Goal: Task Accomplishment & Management: Use online tool/utility

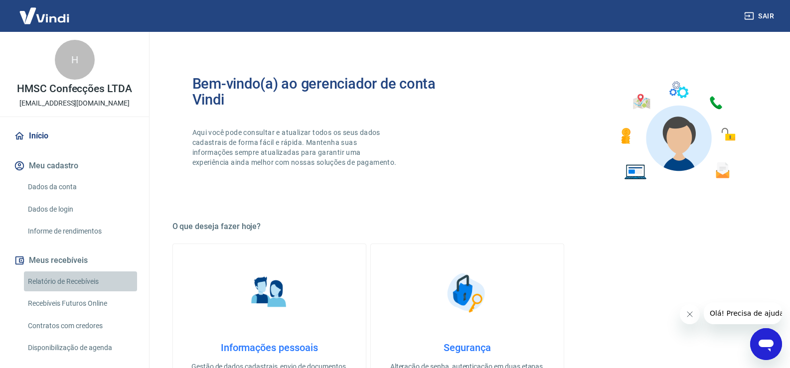
click at [94, 285] on link "Relatório de Recebíveis" at bounding box center [80, 281] width 113 height 20
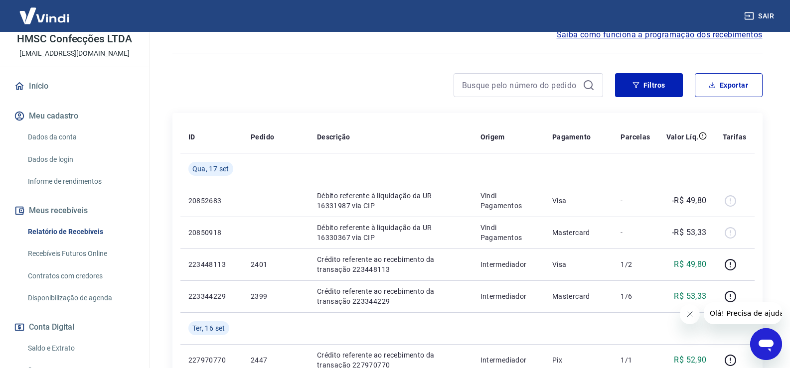
scroll to position [100, 0]
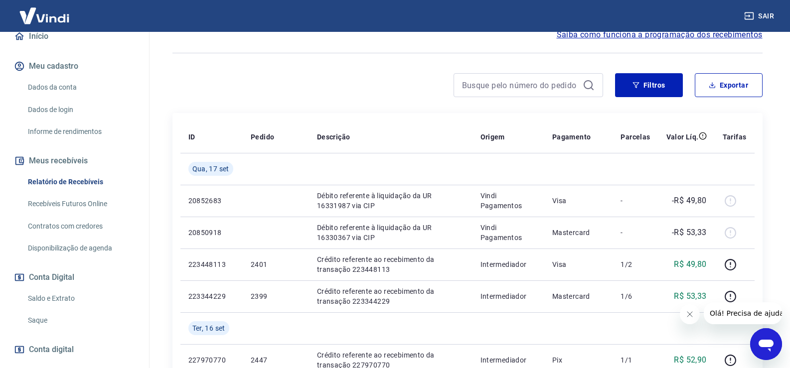
click at [67, 297] on link "Saldo e Extrato" at bounding box center [80, 298] width 113 height 20
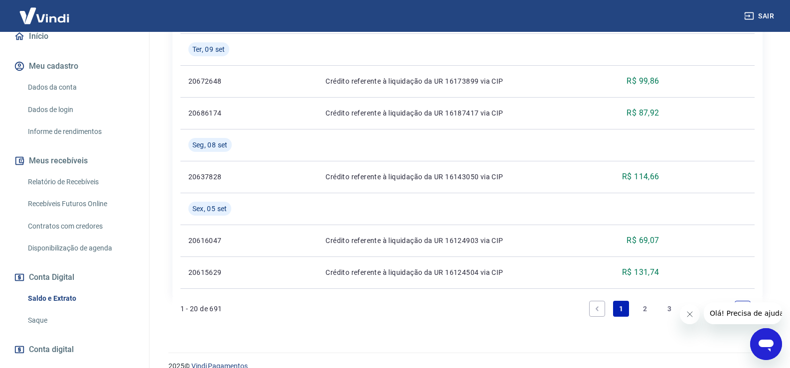
scroll to position [964, 0]
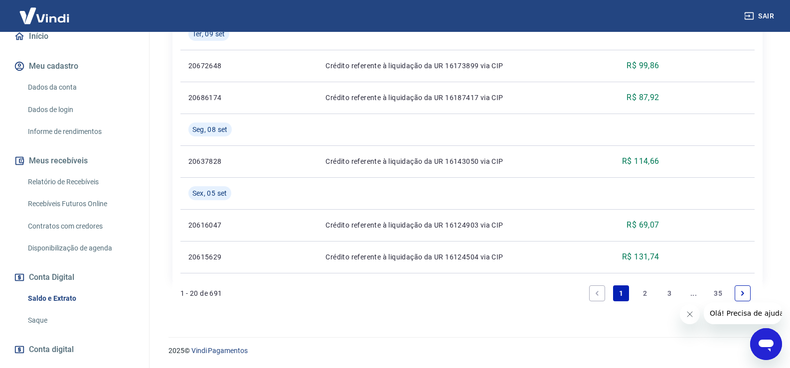
click at [646, 292] on link "2" at bounding box center [645, 293] width 16 height 16
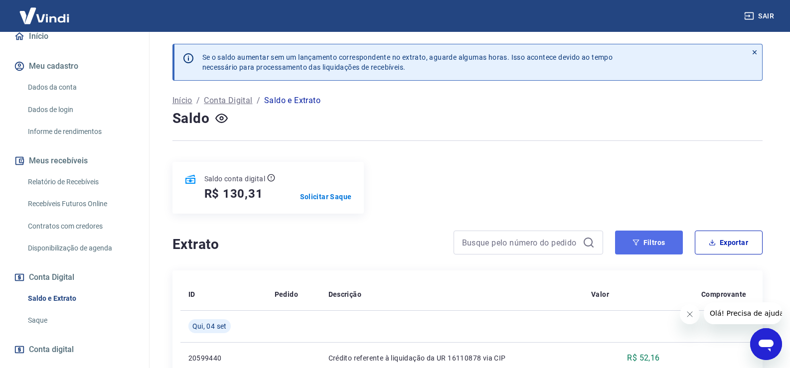
click at [665, 252] on button "Filtros" at bounding box center [649, 243] width 68 height 24
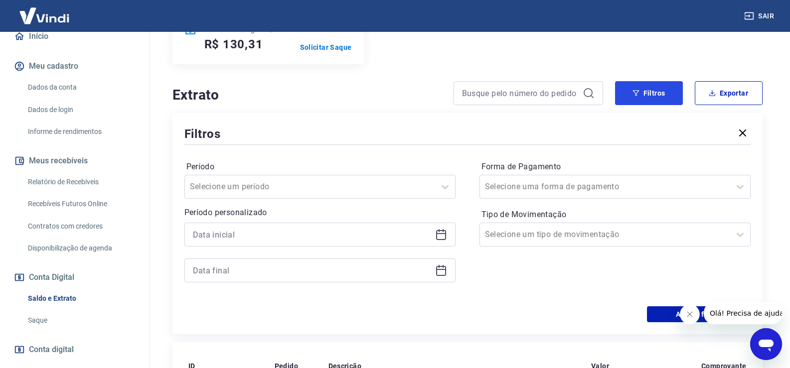
scroll to position [249, 0]
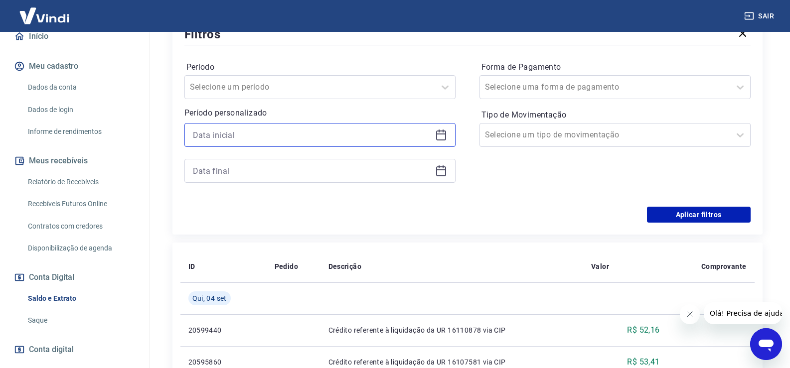
click at [256, 137] on input at bounding box center [312, 135] width 238 height 15
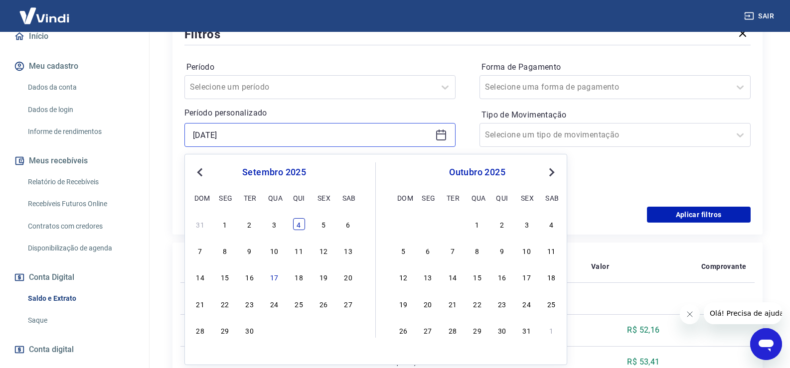
type input "[DATE]"
click at [301, 227] on div "4" at bounding box center [299, 224] width 12 height 12
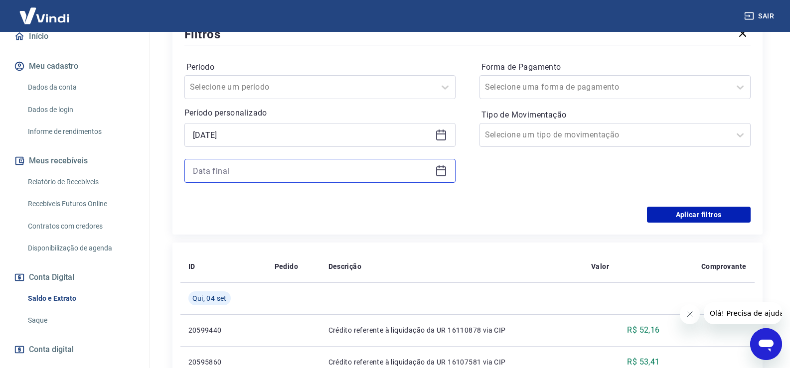
click at [240, 171] on input at bounding box center [312, 170] width 238 height 15
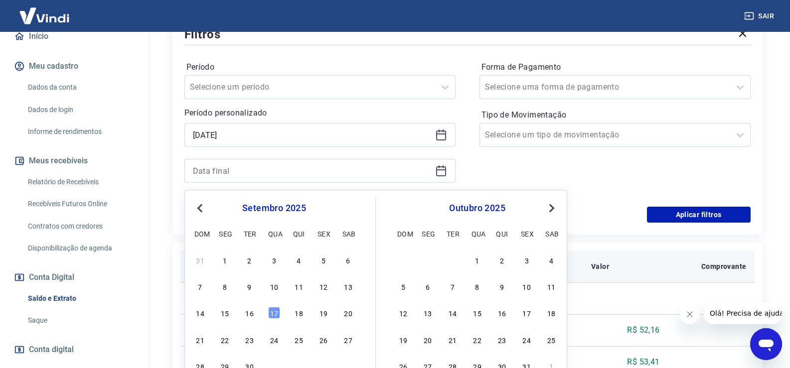
drag, startPoint x: 248, startPoint y: 316, endPoint x: 282, endPoint y: 273, distance: 54.5
click at [248, 316] on div "16" at bounding box center [250, 313] width 12 height 12
type input "[DATE]"
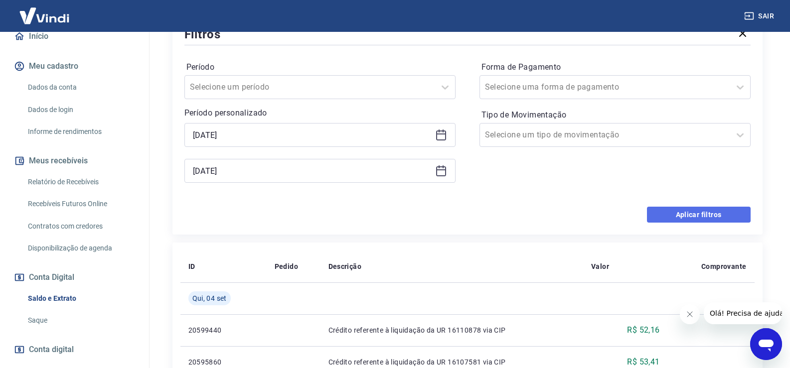
click at [709, 216] on button "Aplicar filtros" at bounding box center [699, 215] width 104 height 16
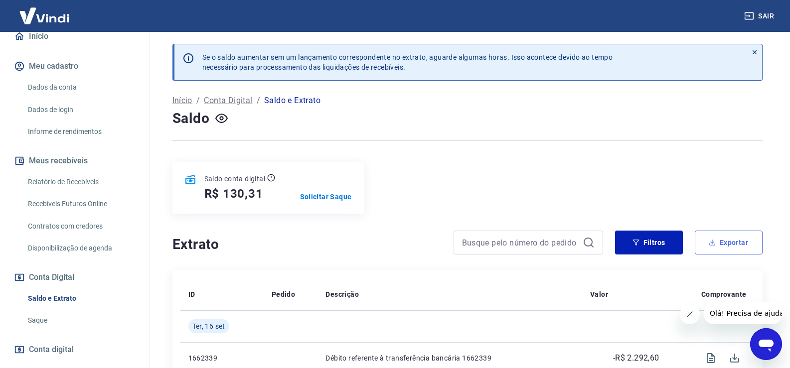
click at [735, 239] on button "Exportar" at bounding box center [728, 243] width 68 height 24
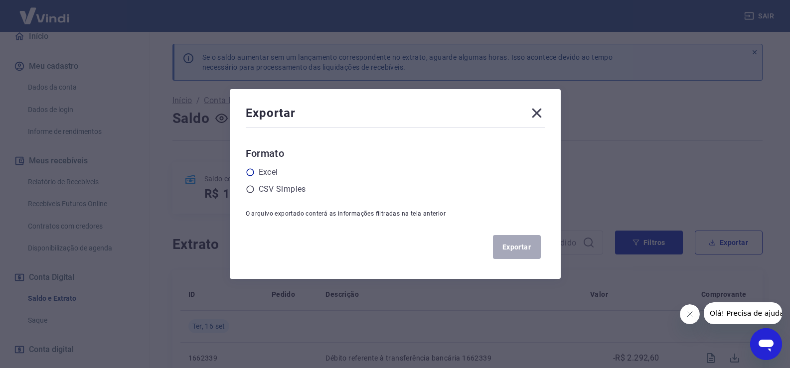
click at [269, 171] on label "Excel" at bounding box center [268, 172] width 19 height 12
click at [0, 0] on input "radio" at bounding box center [0, 0] width 0 height 0
click at [515, 247] on button "Exportar" at bounding box center [517, 247] width 48 height 24
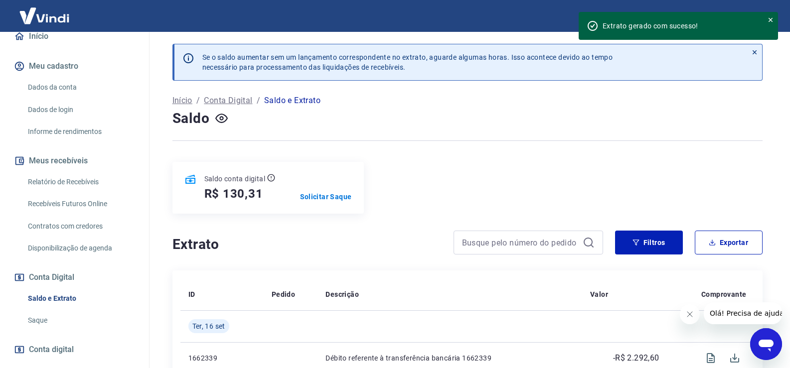
drag, startPoint x: 79, startPoint y: 175, endPoint x: 107, endPoint y: 244, distance: 73.7
click at [79, 175] on link "Relatório de Recebíveis" at bounding box center [80, 182] width 113 height 20
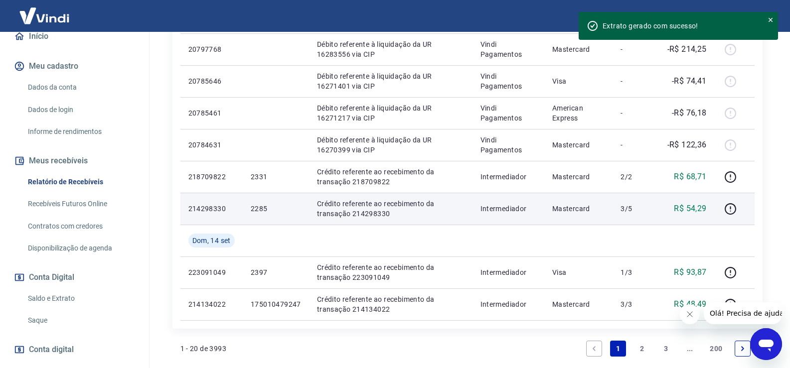
scroll to position [747, 0]
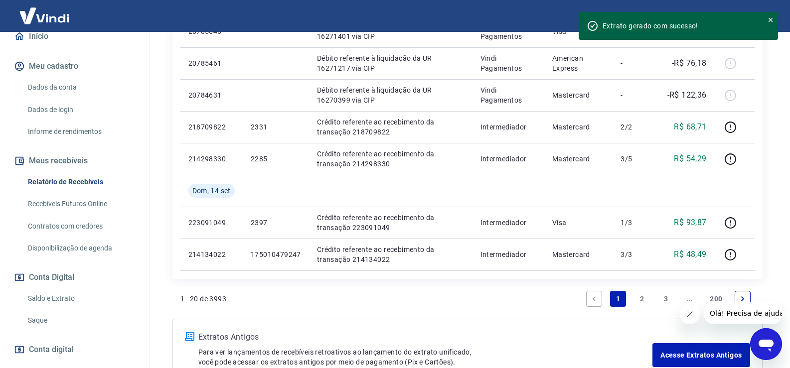
click at [642, 297] on link "2" at bounding box center [642, 299] width 16 height 16
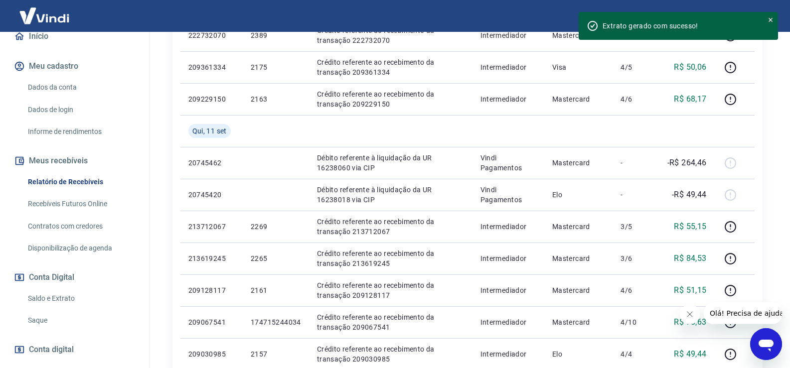
scroll to position [813, 0]
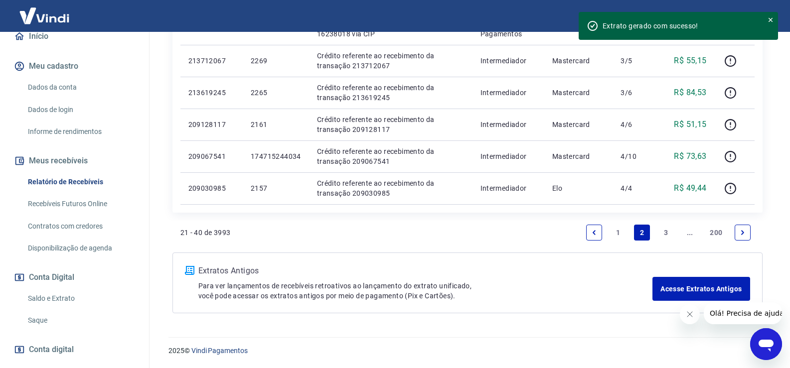
click at [668, 236] on link "3" at bounding box center [666, 233] width 16 height 16
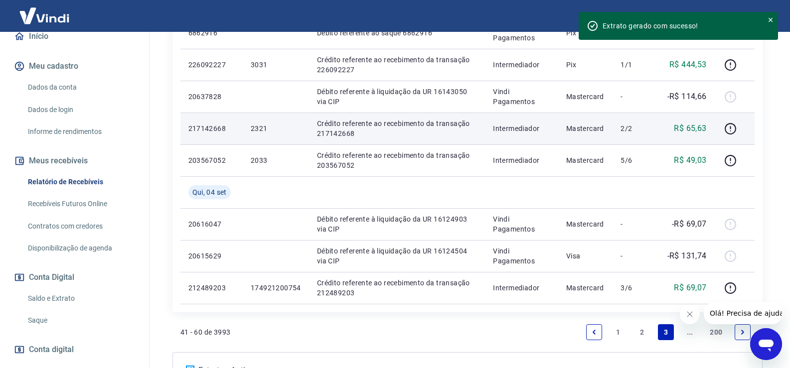
scroll to position [877, 0]
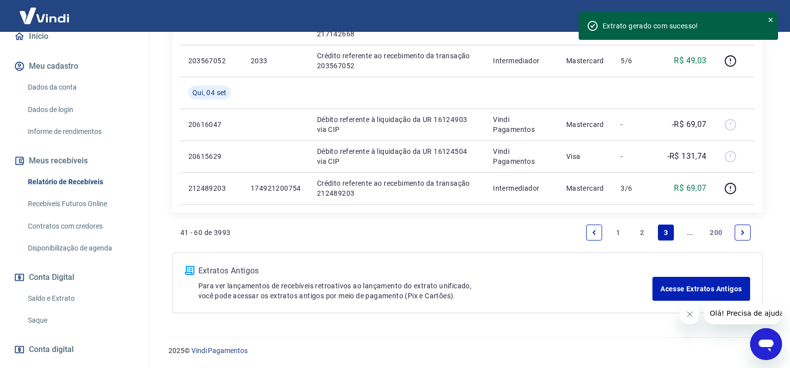
click at [743, 235] on icon "Next page" at bounding box center [742, 232] width 7 height 7
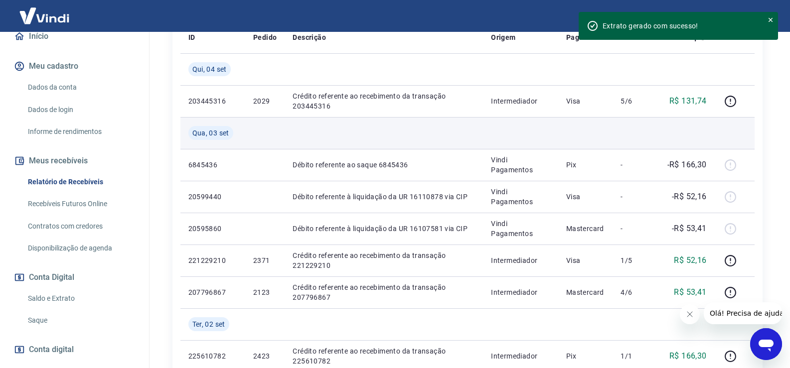
scroll to position [249, 0]
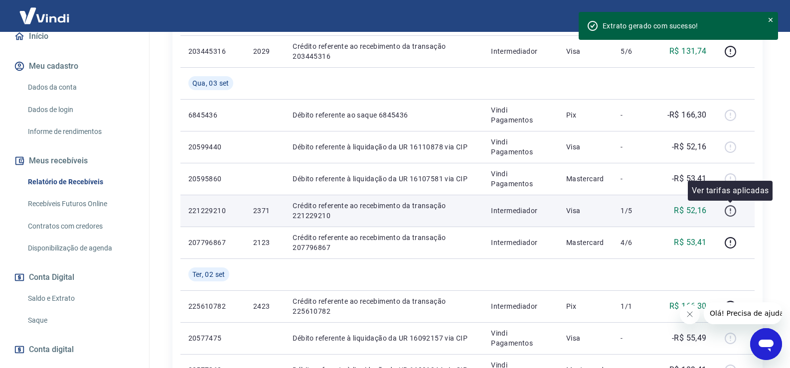
click at [733, 215] on icon "button" at bounding box center [729, 210] width 11 height 11
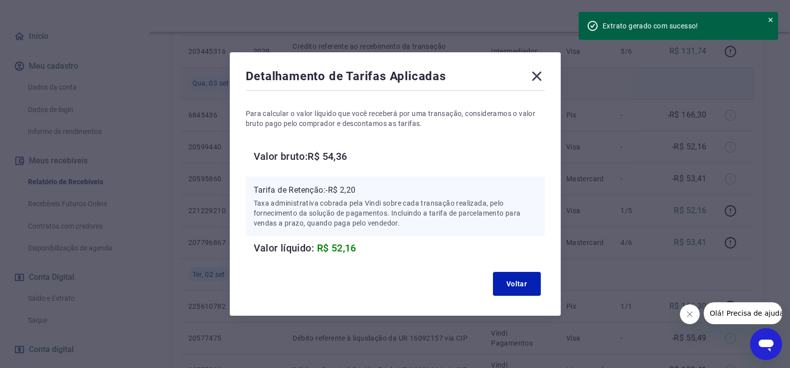
click at [543, 77] on icon at bounding box center [537, 76] width 16 height 16
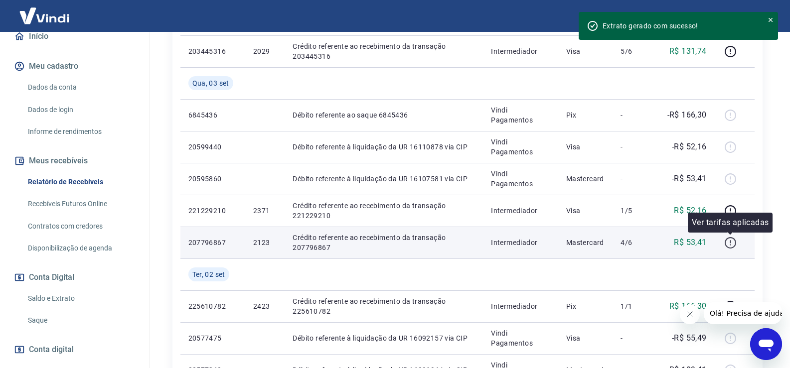
click at [727, 247] on icon "button" at bounding box center [729, 242] width 11 height 11
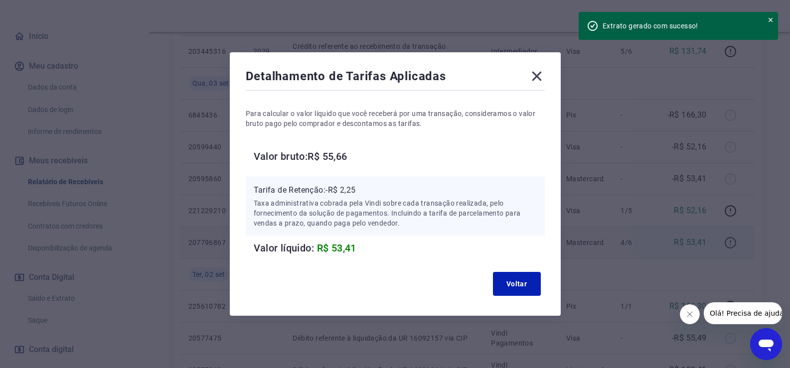
click at [727, 247] on div "Detalhamento de Tarifas Aplicadas Para calcular o valor líquido que você recebe…" at bounding box center [395, 184] width 790 height 368
click at [541, 80] on icon at bounding box center [536, 76] width 9 height 9
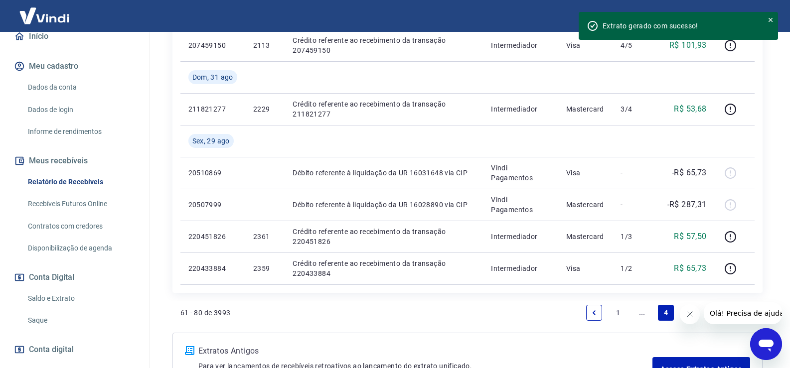
scroll to position [877, 0]
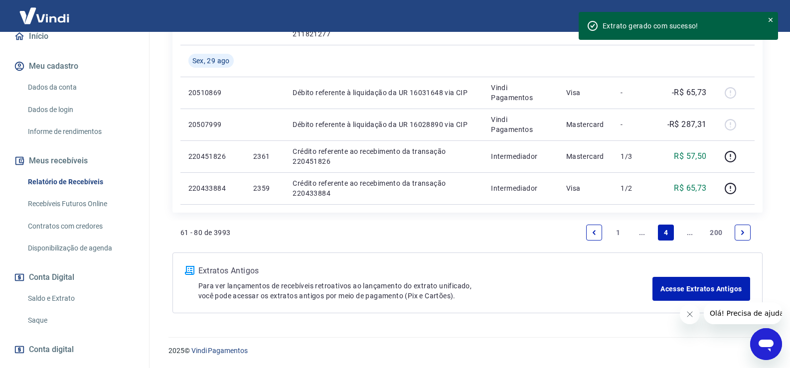
click at [594, 232] on icon "Previous page" at bounding box center [593, 232] width 3 height 4
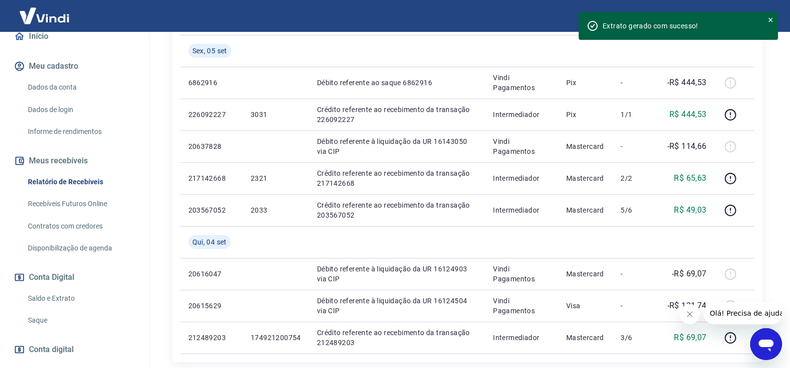
scroll to position [877, 0]
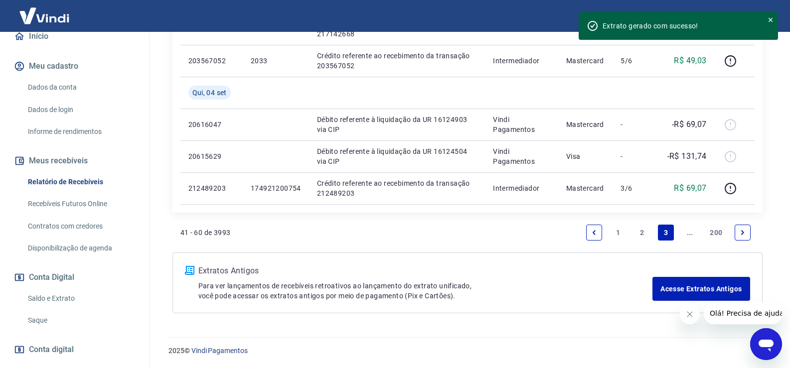
click at [740, 234] on icon "Next page" at bounding box center [742, 232] width 7 height 7
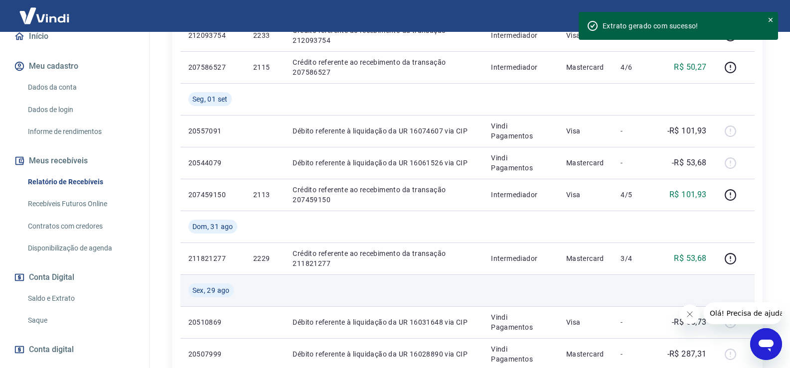
scroll to position [877, 0]
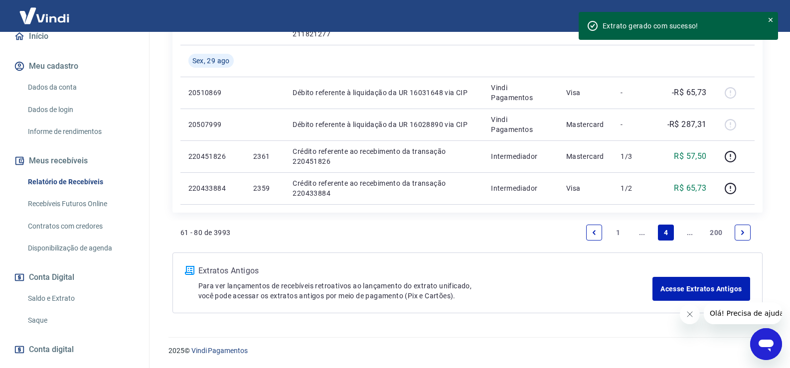
click at [596, 239] on link "Previous page" at bounding box center [594, 233] width 16 height 16
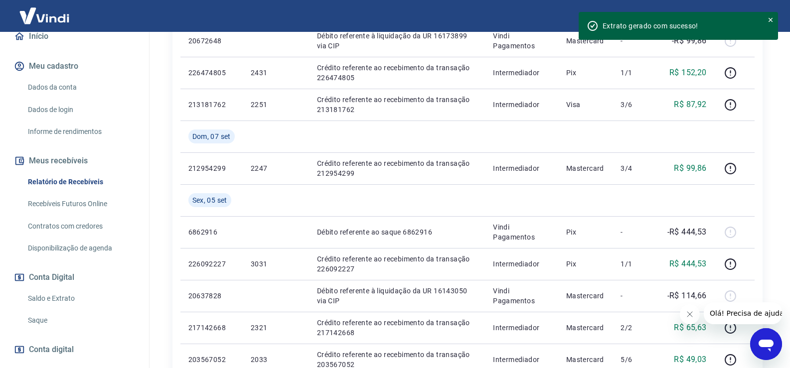
scroll to position [877, 0]
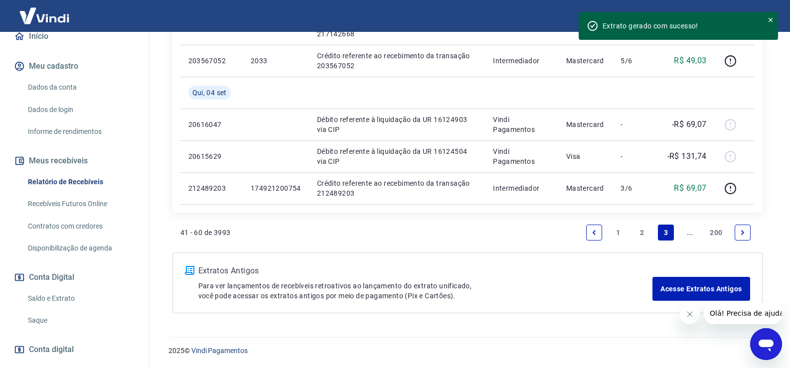
click at [596, 232] on icon "Previous page" at bounding box center [593, 232] width 7 height 7
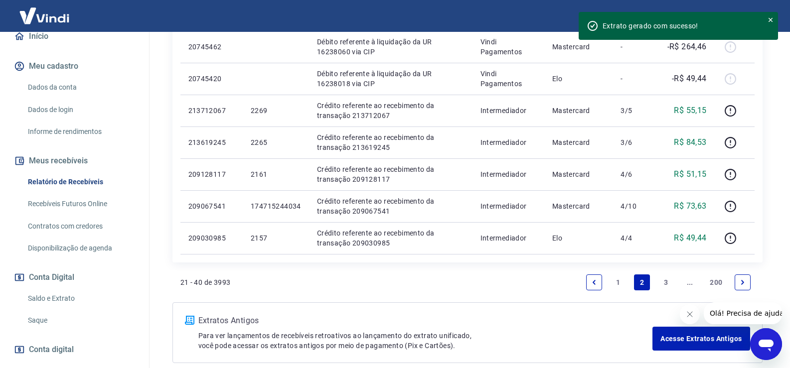
scroll to position [813, 0]
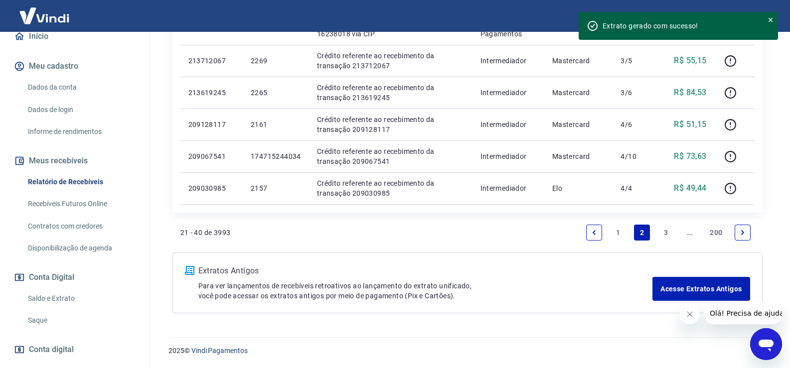
click at [593, 233] on icon "Previous page" at bounding box center [593, 232] width 3 height 4
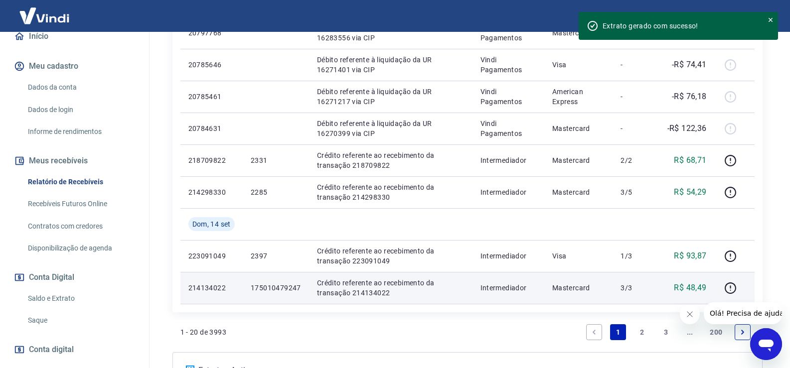
scroll to position [764, 0]
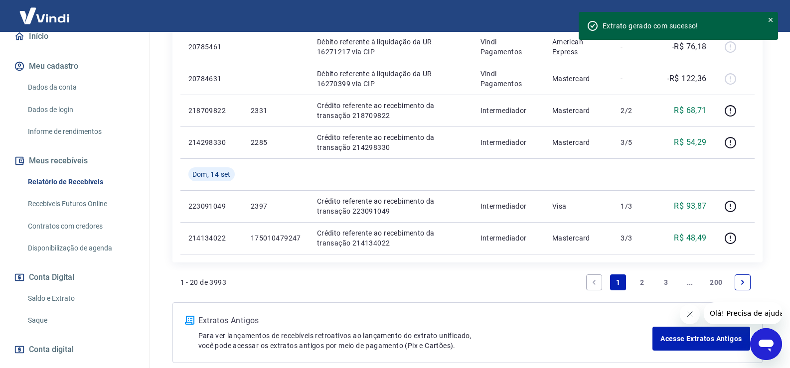
click at [644, 283] on link "2" at bounding box center [642, 282] width 16 height 16
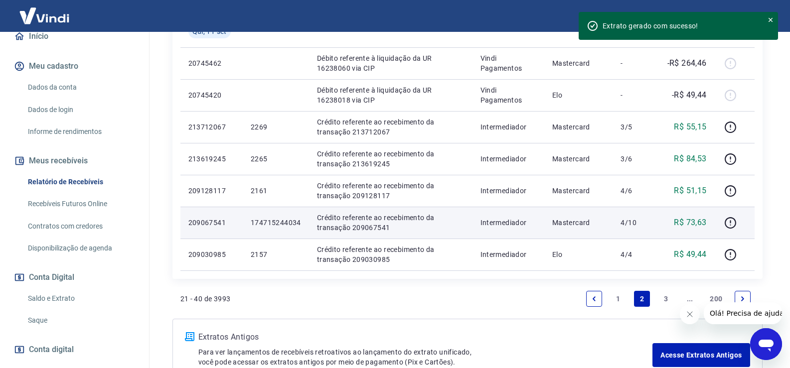
scroll to position [797, 0]
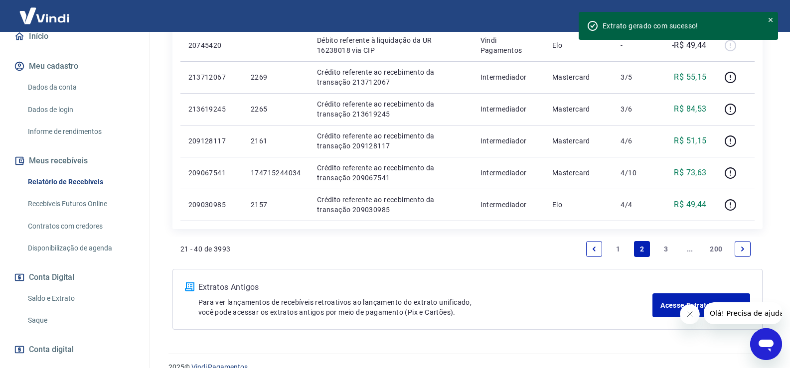
click at [595, 250] on icon "Previous page" at bounding box center [593, 249] width 7 height 7
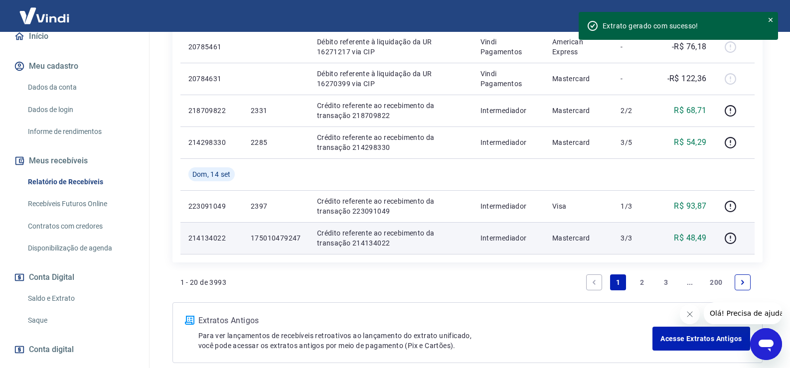
scroll to position [714, 0]
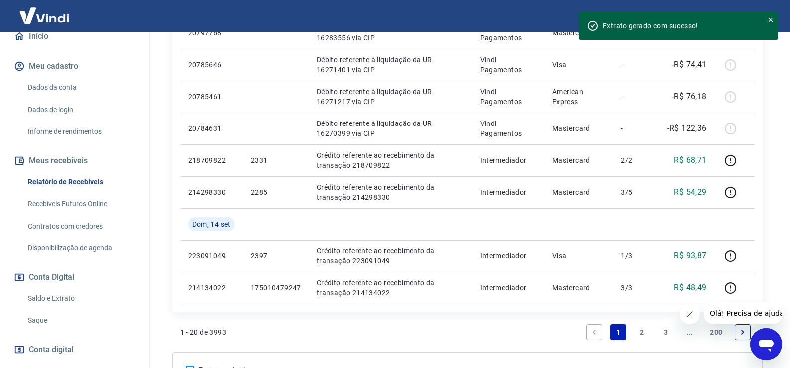
click at [642, 337] on link "2" at bounding box center [642, 332] width 16 height 16
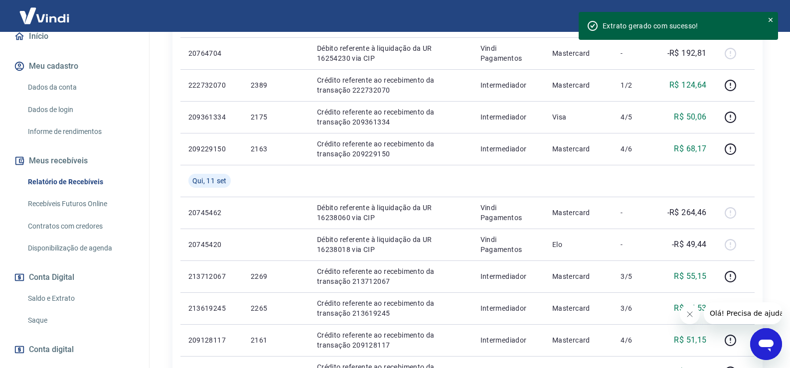
scroll to position [813, 0]
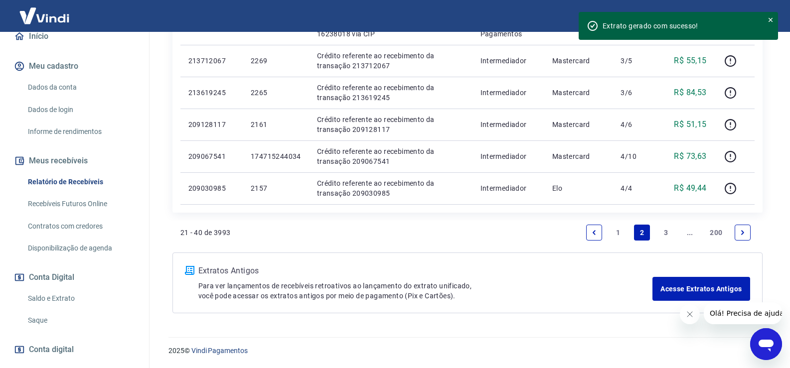
click at [599, 231] on link "Previous page" at bounding box center [594, 233] width 16 height 16
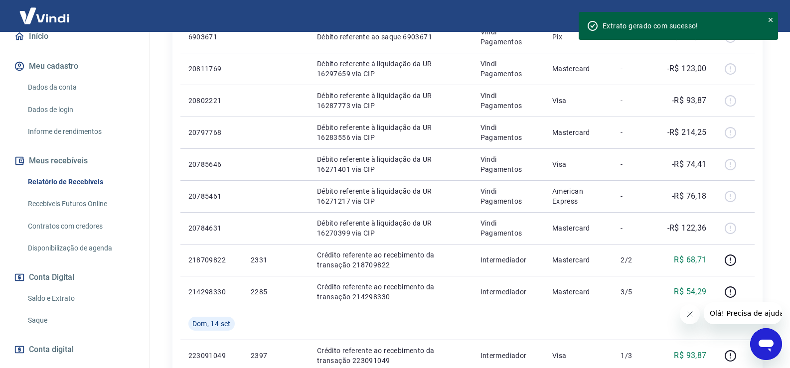
scroll to position [813, 0]
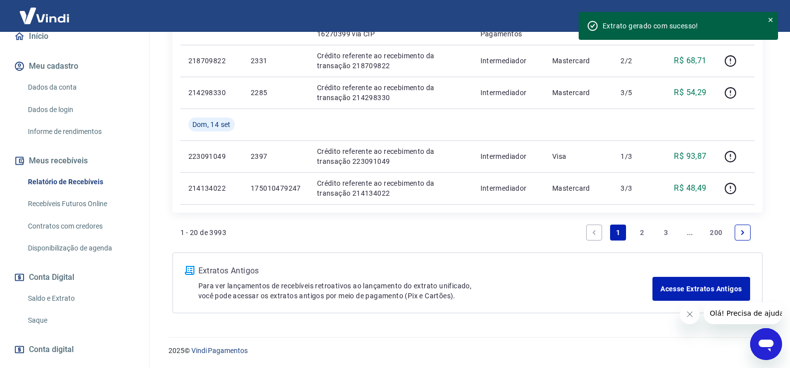
click at [638, 232] on link "2" at bounding box center [642, 233] width 16 height 16
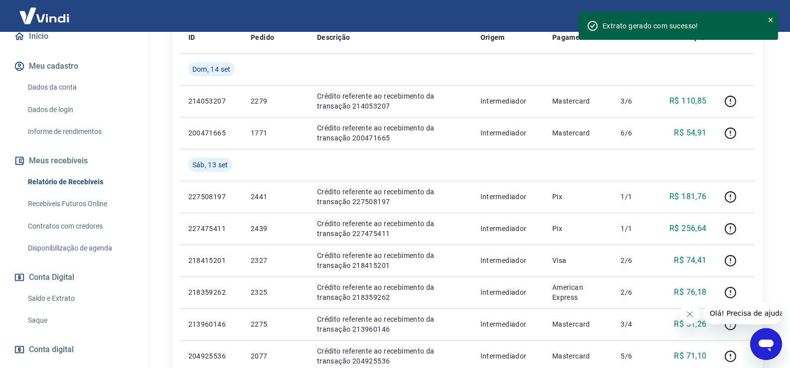
scroll to position [249, 0]
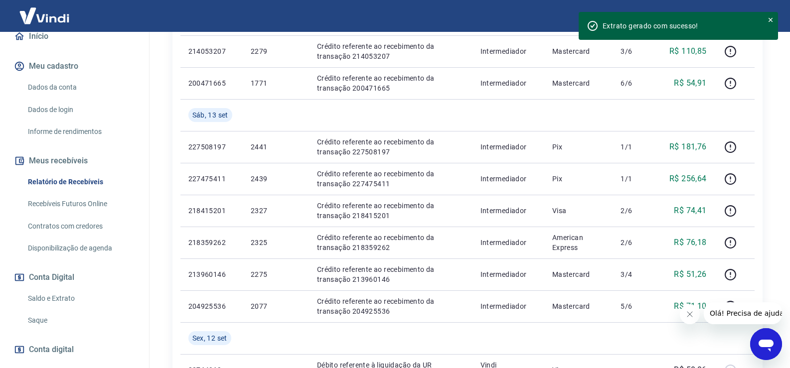
click at [767, 16] on icon at bounding box center [770, 19] width 7 height 7
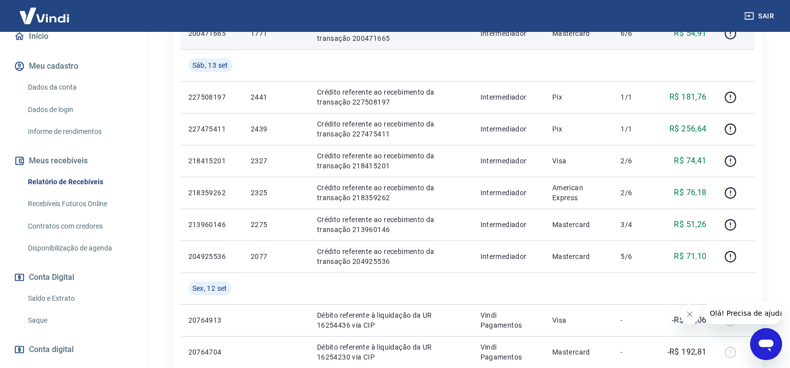
scroll to position [0, 0]
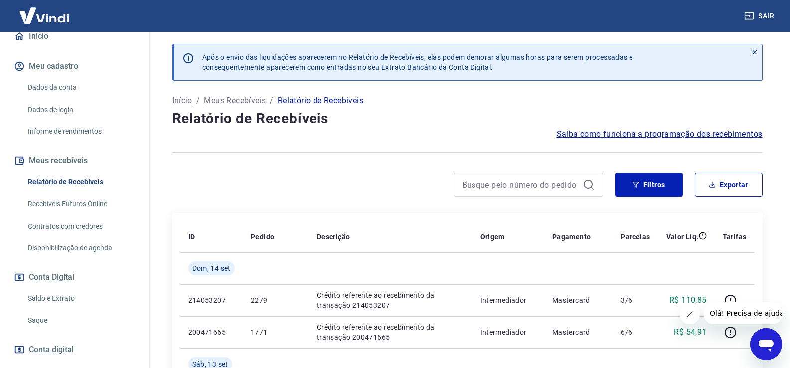
click at [241, 60] on p "Após o envio das liquidações aparecerem no Relatório de Recebíveis, elas podem …" at bounding box center [417, 62] width 430 height 20
drag, startPoint x: 203, startPoint y: 53, endPoint x: 621, endPoint y: 83, distance: 419.0
click at [621, 83] on div "Após o envio das liquidações aparecerem no Relatório de Recebíveis, elas podem …" at bounding box center [467, 68] width 590 height 49
click at [507, 62] on p "Após o envio das liquidações aparecerem no Relatório de Recebíveis, elas podem …" at bounding box center [417, 62] width 430 height 20
click at [57, 20] on img at bounding box center [44, 15] width 65 height 30
